Goal: Check status: Check status

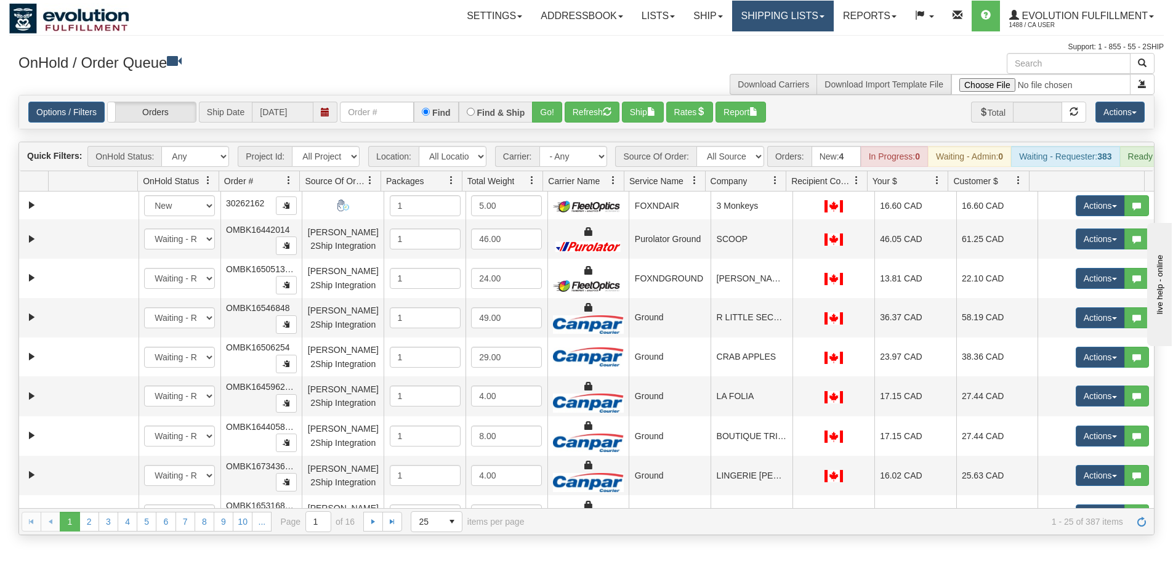
click at [744, 10] on link "Shipping lists" at bounding box center [783, 16] width 102 height 31
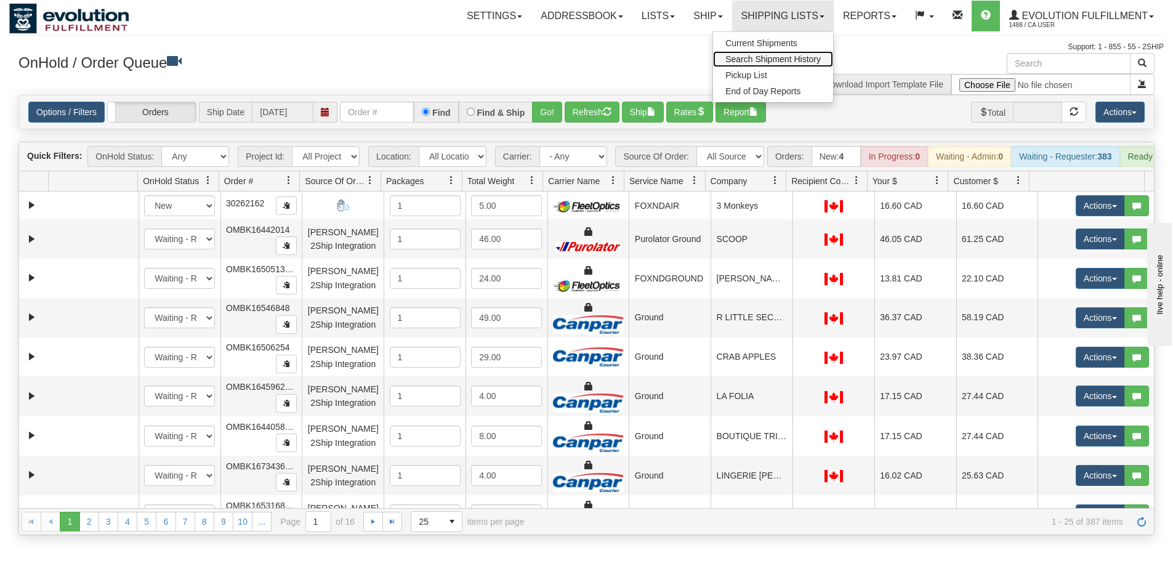
click at [759, 58] on span "Search Shipment History" at bounding box center [772, 59] width 95 height 10
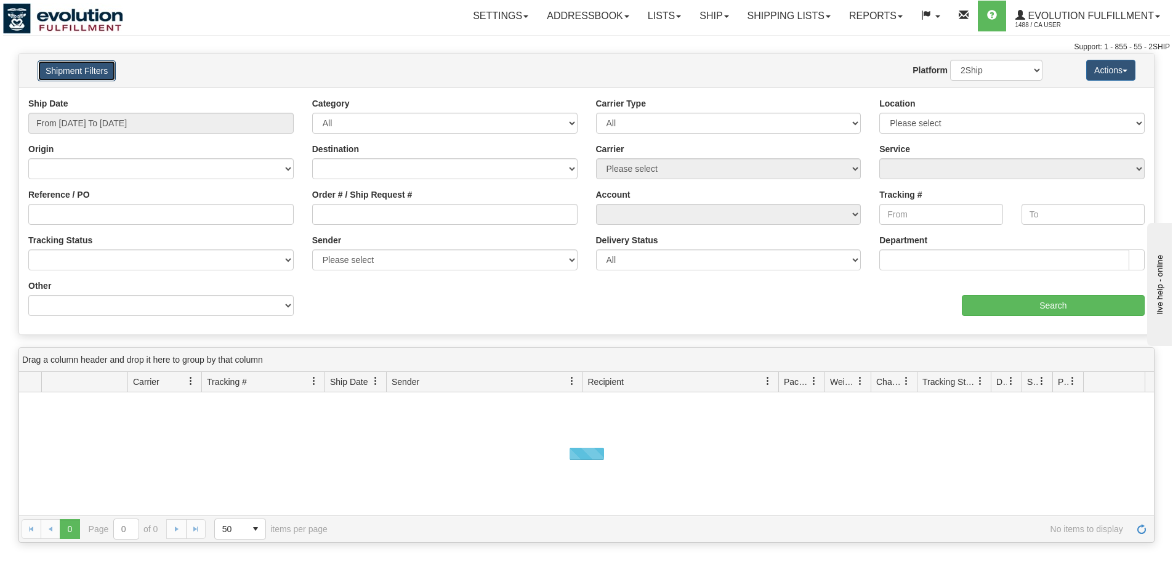
click at [92, 78] on button "Shipment Filters" at bounding box center [77, 70] width 78 height 21
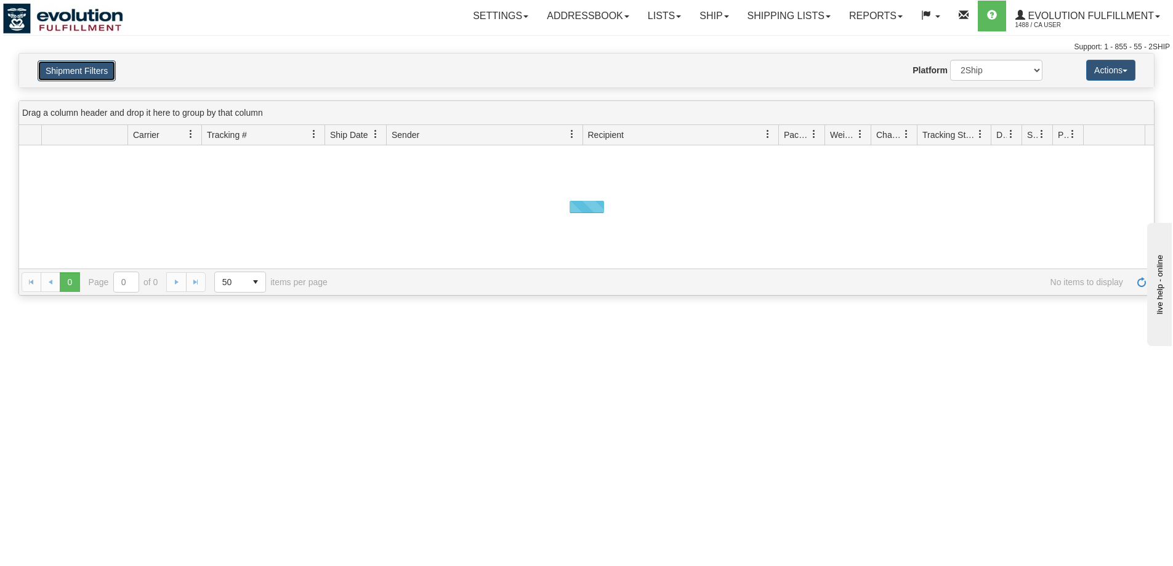
click at [92, 78] on button "Shipment Filters" at bounding box center [77, 70] width 78 height 21
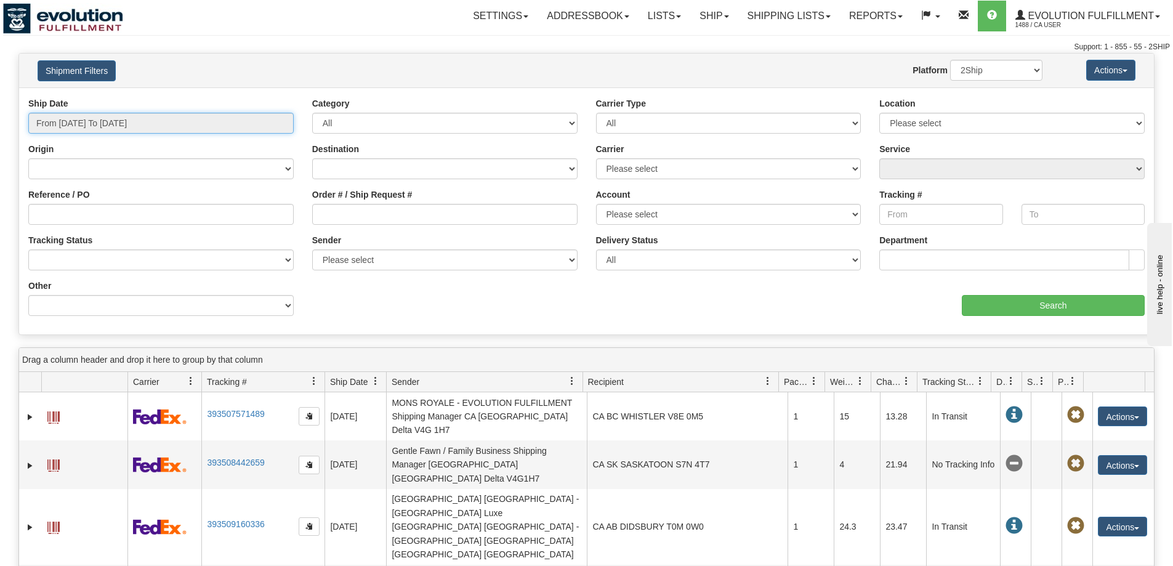
click at [113, 128] on input "From 09/23/2025 To 09/24/2025" at bounding box center [160, 123] width 265 height 21
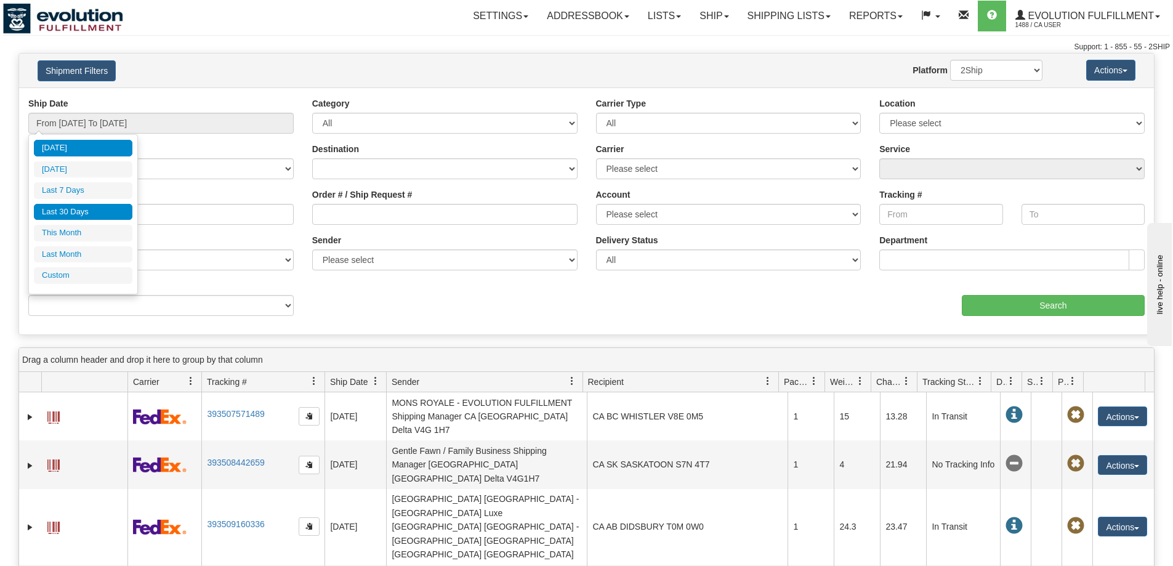
click at [104, 211] on li "Last 30 Days" at bounding box center [83, 212] width 99 height 17
type input "From 08/26/2025 To 09/24/2025"
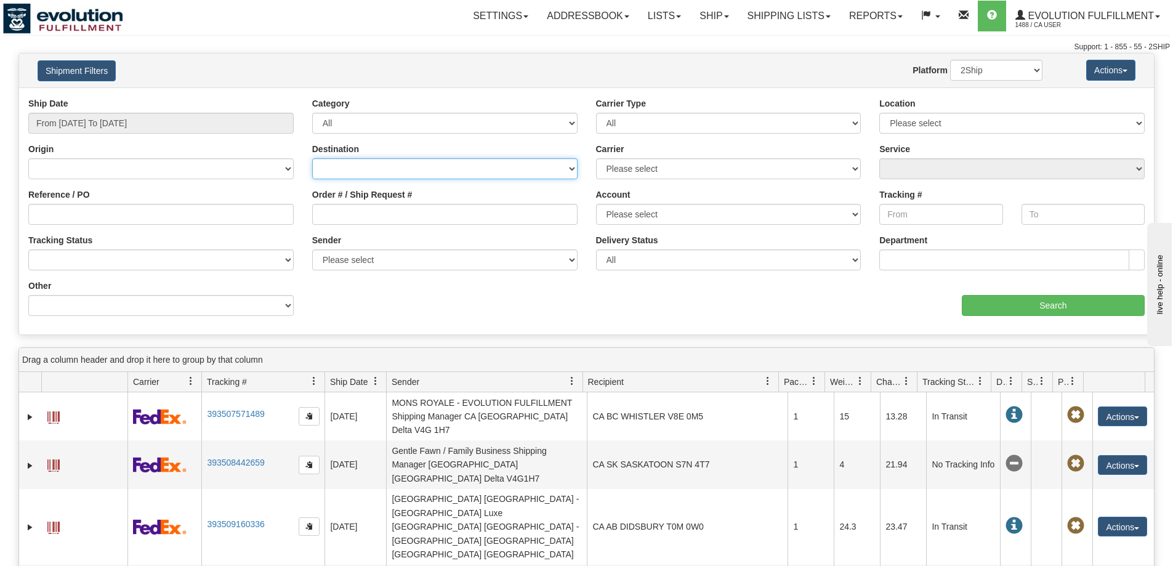
click at [427, 171] on select "Canada United States Mexico Puerto Rico Romania Australia New Zealand SouthAfri…" at bounding box center [444, 168] width 265 height 21
click at [401, 176] on select "Canada United States Mexico Puerto Rico Romania Australia New Zealand SouthAfri…" at bounding box center [444, 168] width 265 height 21
click at [401, 175] on select "Canada United States Mexico Puerto Rico Romania Australia New Zealand SouthAfri…" at bounding box center [444, 168] width 265 height 21
click at [372, 171] on select "Canada United States Mexico Puerto Rico Romania Australia New Zealand SouthAfri…" at bounding box center [444, 168] width 265 height 21
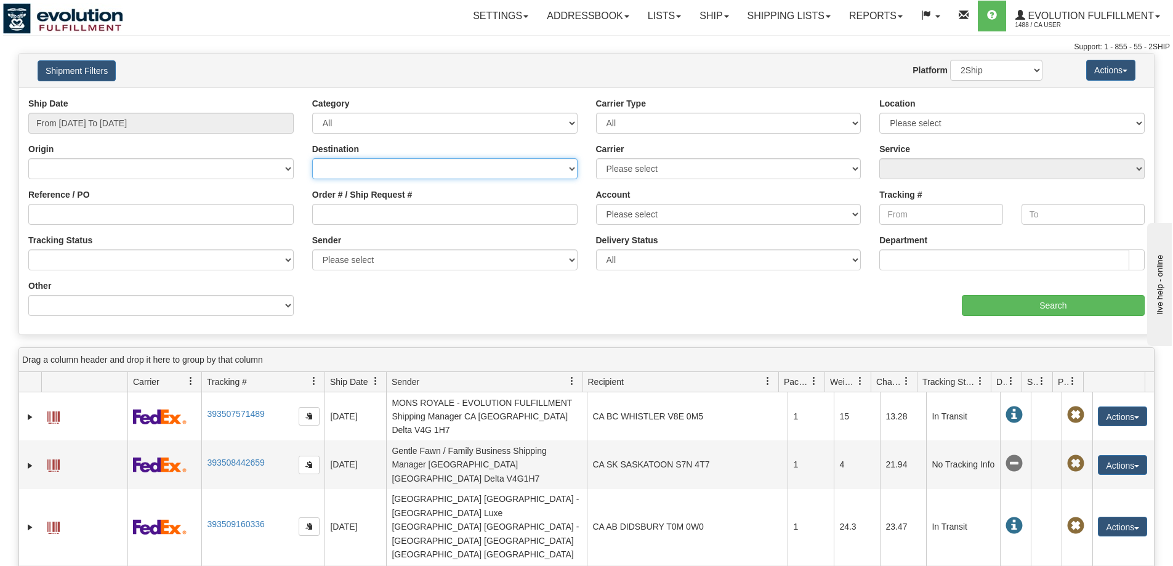
select select "US"
click at [312, 158] on select "Canada United States Mexico Puerto Rico Romania Australia New Zealand SouthAfri…" at bounding box center [444, 168] width 265 height 21
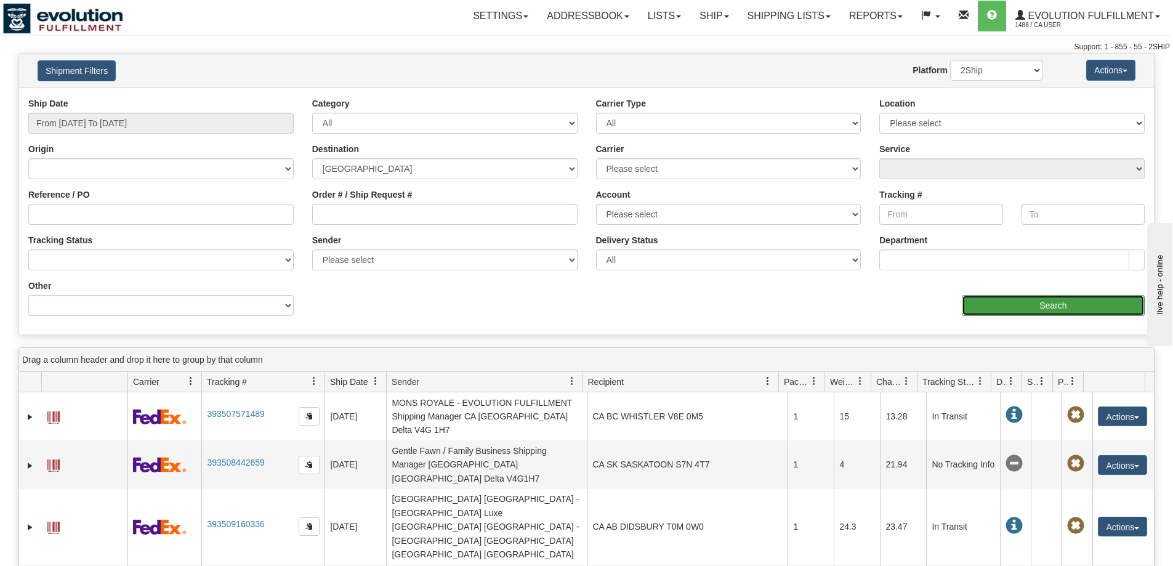
click at [1005, 304] on input "Search" at bounding box center [1053, 305] width 183 height 21
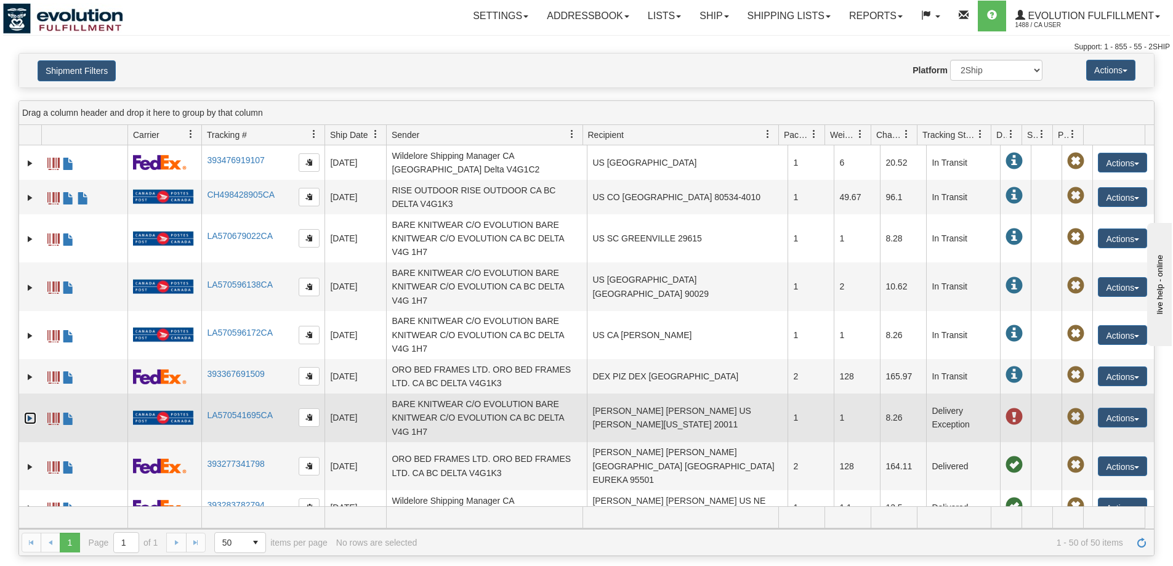
click at [26, 419] on link "Expand" at bounding box center [30, 418] width 12 height 12
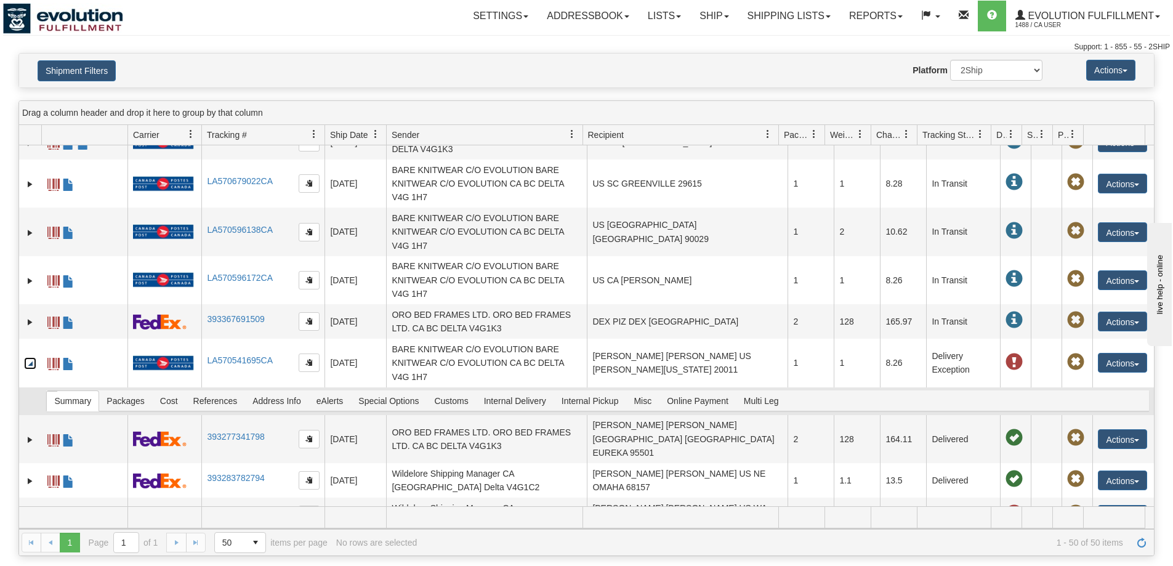
scroll to position [185, 0]
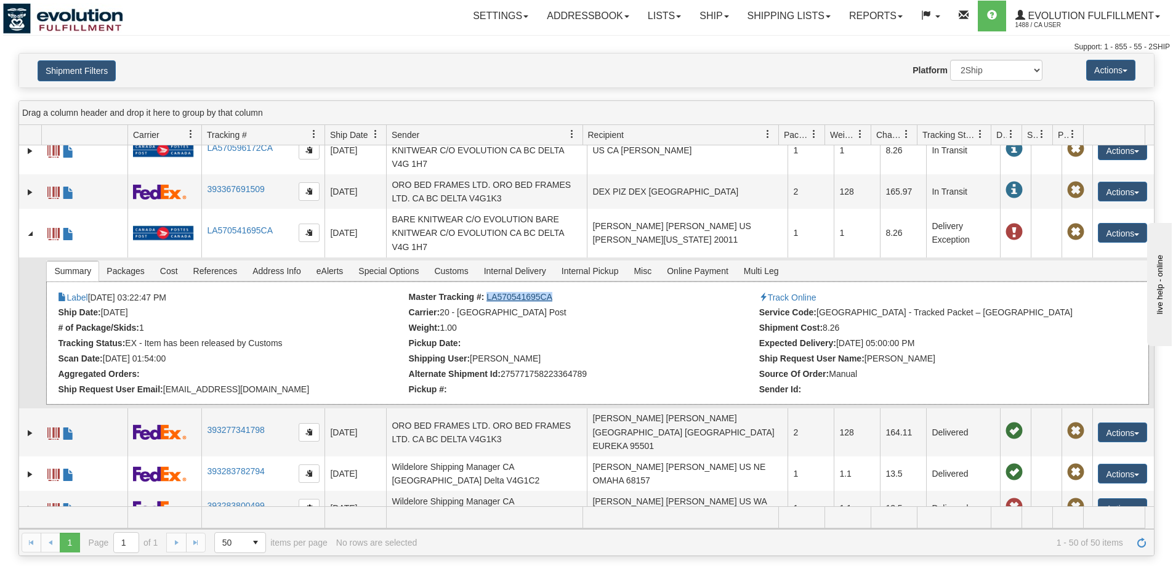
drag, startPoint x: 548, startPoint y: 298, endPoint x: 485, endPoint y: 297, distance: 62.8
click at [485, 297] on li "Master Tracking #: LA570541695CA" at bounding box center [582, 298] width 347 height 12
copy link "LA570541695CA"
